Goal: Information Seeking & Learning: Find specific fact

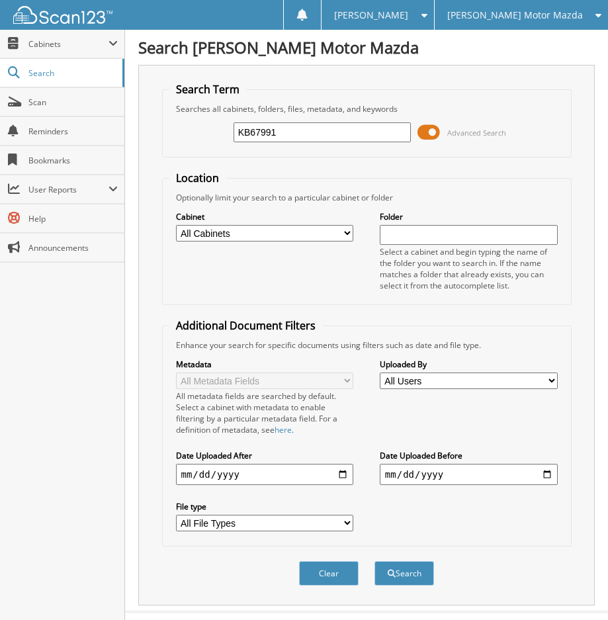
type input "KB67991"
drag, startPoint x: 424, startPoint y: 134, endPoint x: 432, endPoint y: 138, distance: 8.3
click at [428, 130] on span at bounding box center [429, 132] width 23 height 20
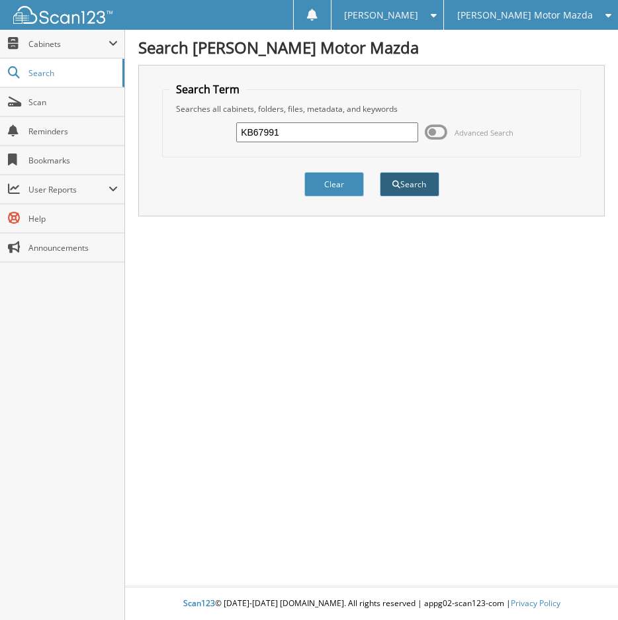
click at [420, 194] on button "Search" at bounding box center [410, 184] width 60 height 24
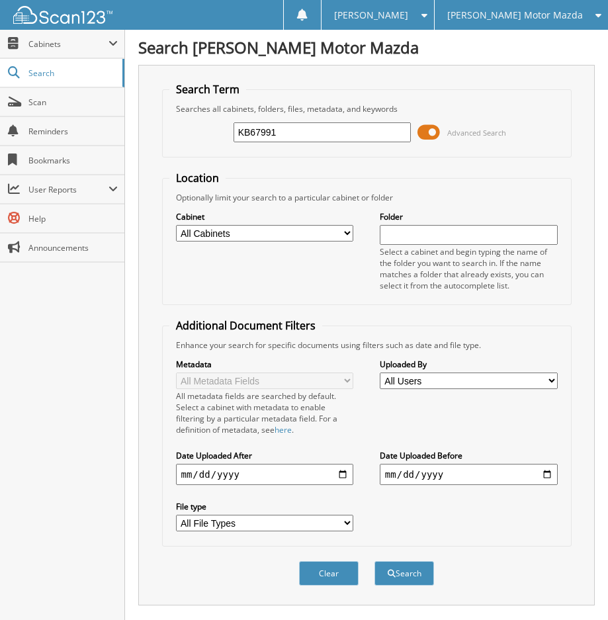
click at [430, 126] on span at bounding box center [429, 132] width 23 height 20
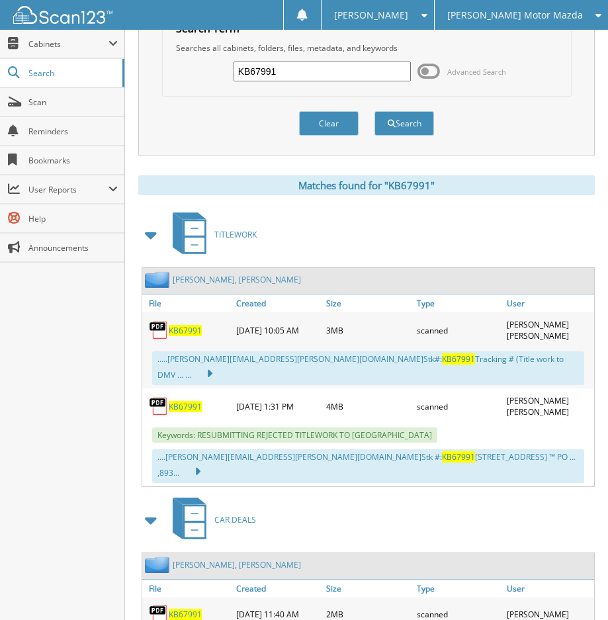
scroll to position [132, 0]
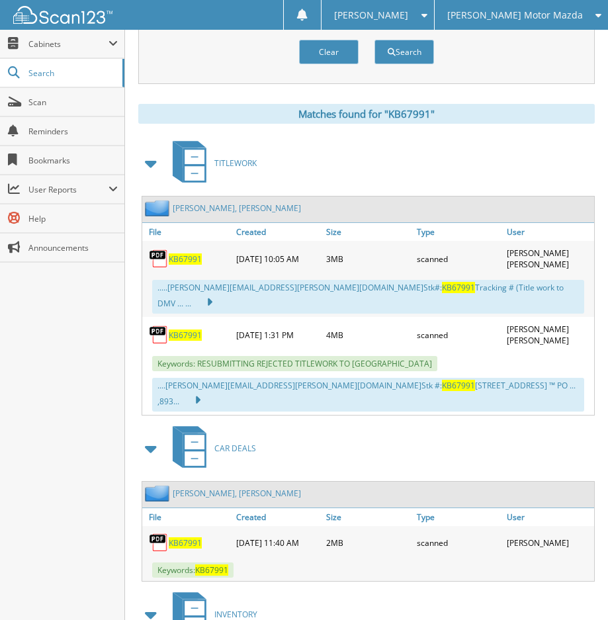
click at [187, 330] on span "KB67991" at bounding box center [185, 335] width 33 height 11
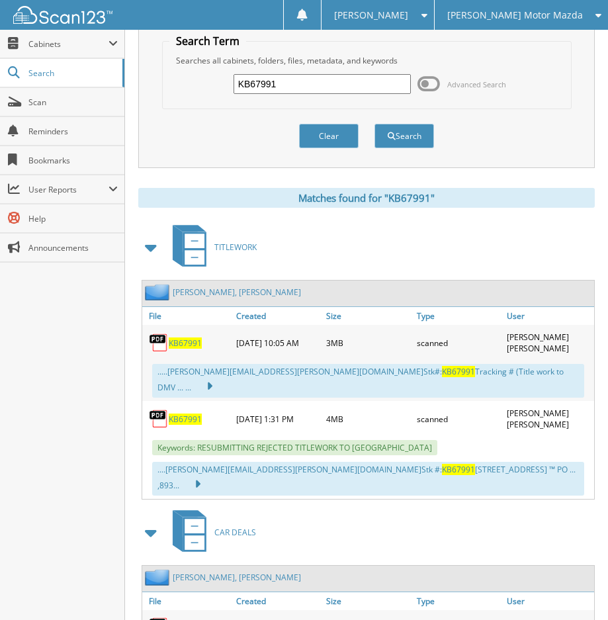
scroll to position [0, 0]
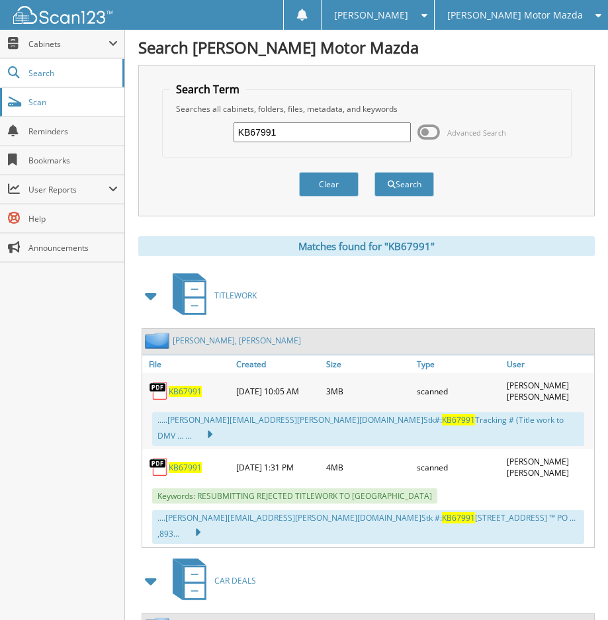
click at [50, 101] on span "Scan" at bounding box center [72, 102] width 89 height 11
